Goal: Navigation & Orientation: Find specific page/section

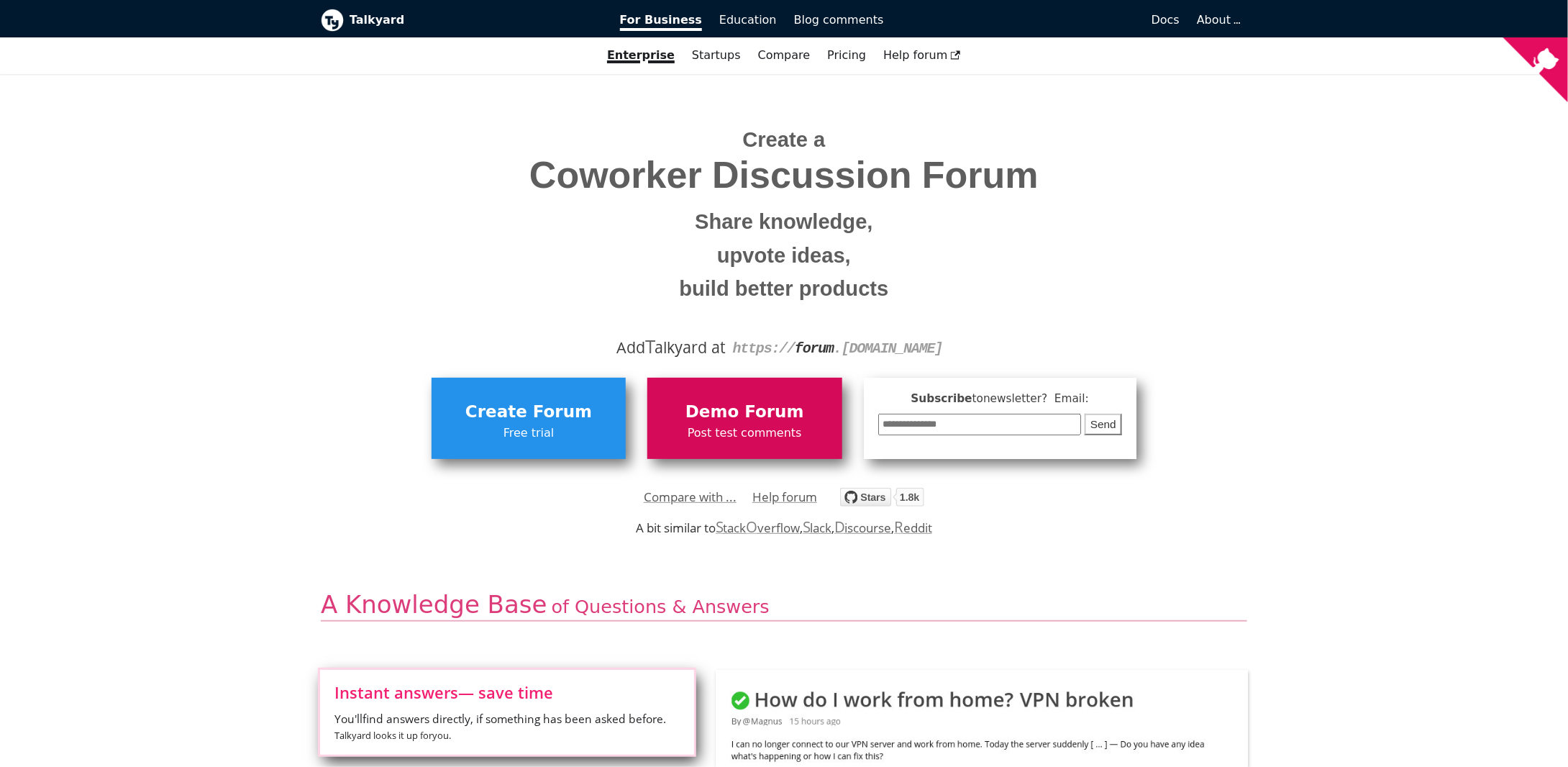
click at [805, 418] on span "Demo Forum" at bounding box center [745, 412] width 180 height 27
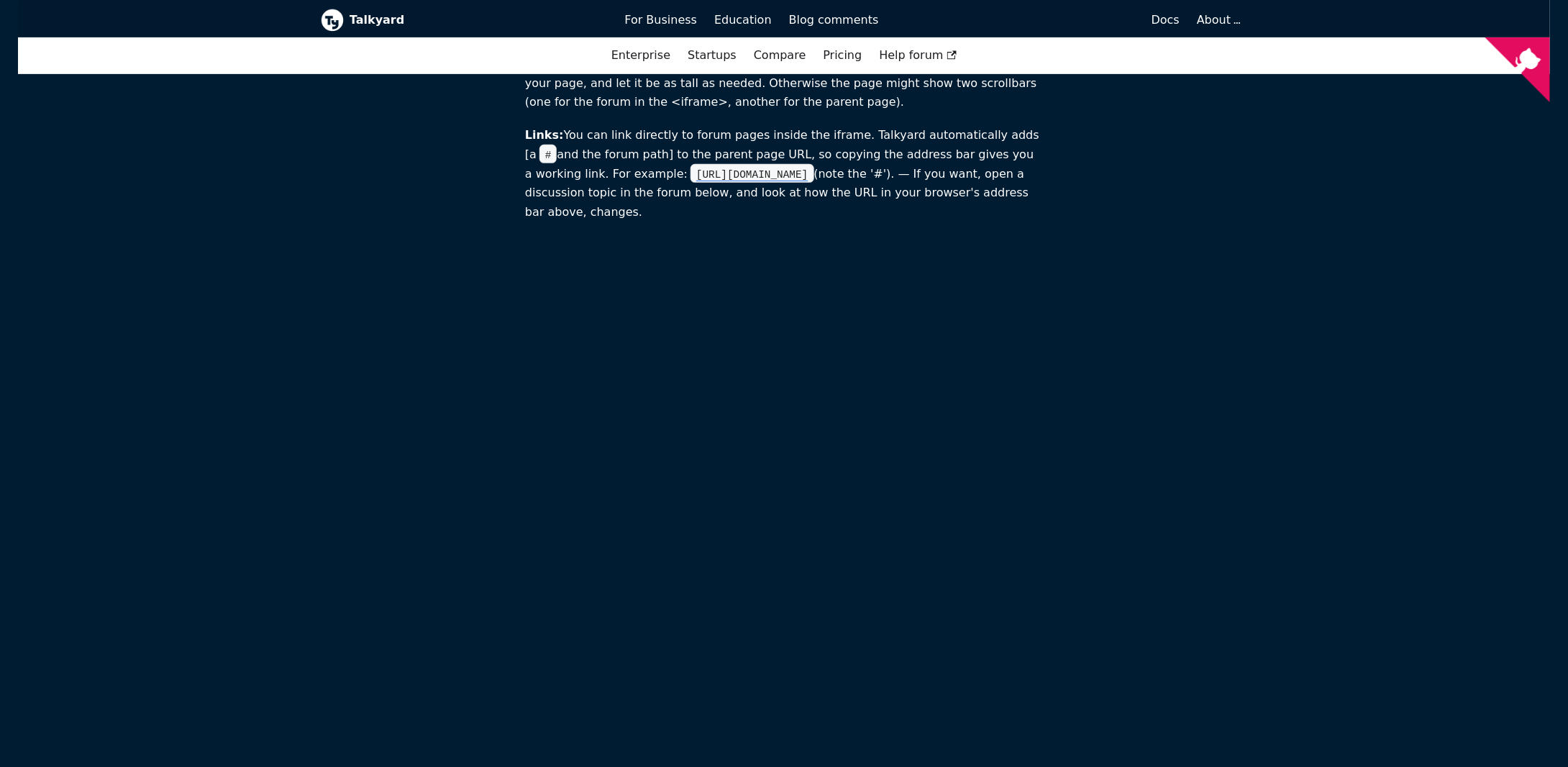
scroll to position [431, 0]
